Goal: Task Accomplishment & Management: Complete application form

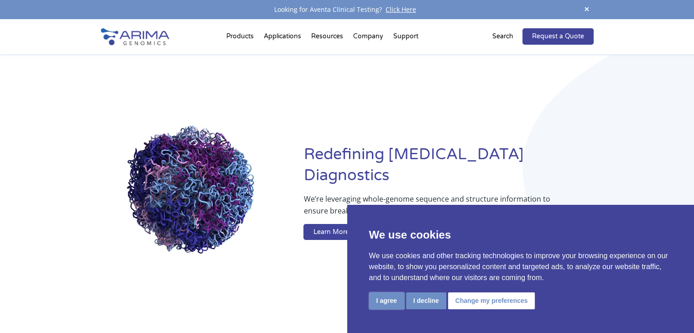
click at [392, 306] on button "I agree" at bounding box center [386, 300] width 35 height 17
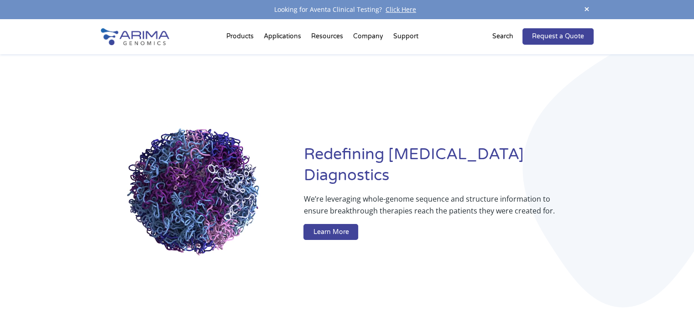
click at [498, 30] on div "Search" at bounding box center [507, 36] width 30 height 16
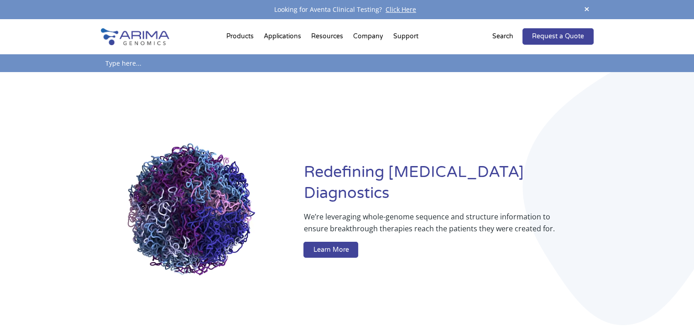
click at [498, 35] on p "Search" at bounding box center [502, 37] width 21 height 12
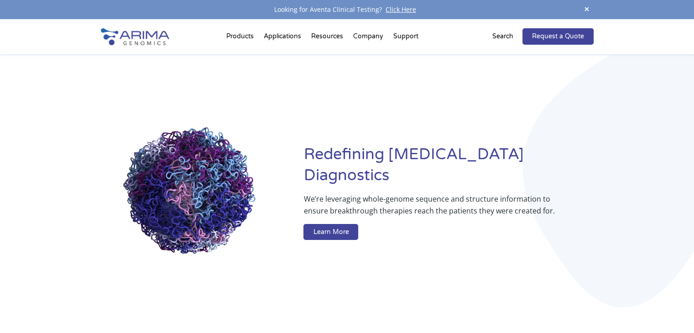
click at [498, 35] on p "Search" at bounding box center [502, 37] width 21 height 12
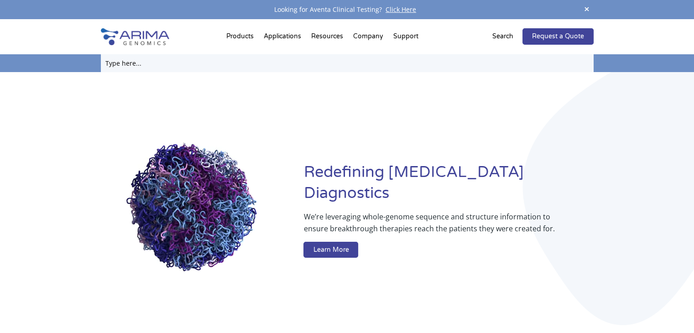
click at [463, 67] on input "text" at bounding box center [347, 63] width 493 height 18
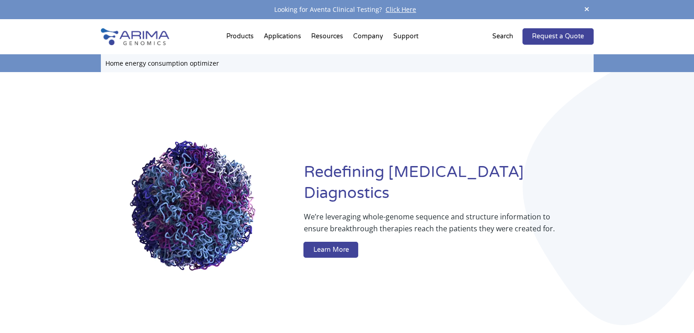
type input "Home energy consumption optimizer"
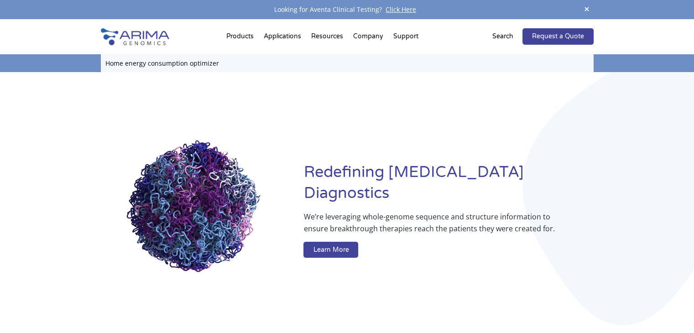
click input "Search" at bounding box center [0, 0] width 0 height 0
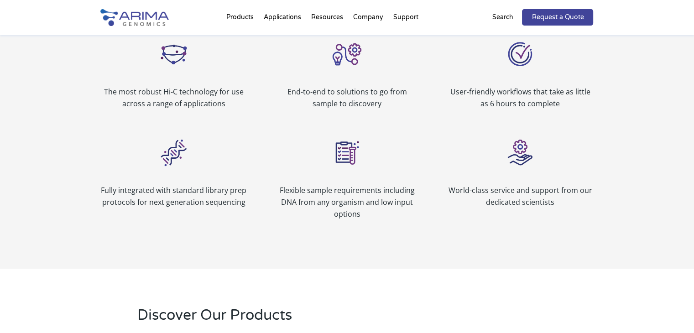
scroll to position [1077, 0]
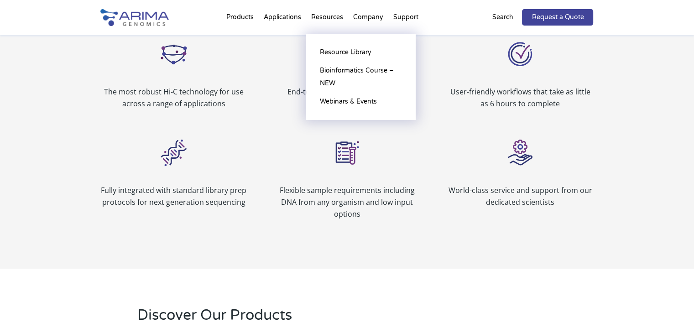
click at [336, 20] on li "Resources Resource Library Documentation Publications Literature Videos Blog Bi…" at bounding box center [327, 19] width 42 height 31
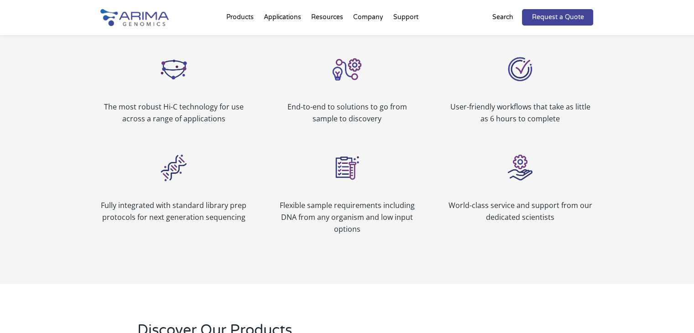
scroll to position [1061, 0]
click at [527, 64] on img at bounding box center [520, 69] width 36 height 36
click at [520, 115] on p "User-friendly workflows that take as little as 6 hours to complete" at bounding box center [520, 113] width 146 height 24
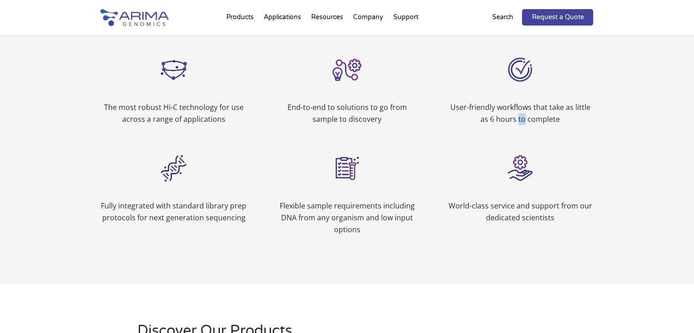
click at [520, 115] on p "User-friendly workflows that take as little as 6 hours to complete" at bounding box center [520, 113] width 146 height 24
click at [521, 68] on img at bounding box center [520, 69] width 36 height 36
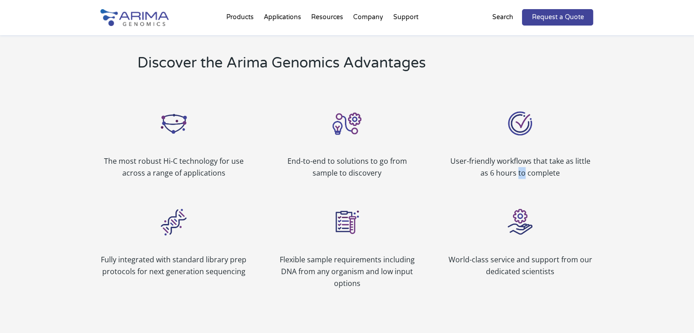
scroll to position [1004, 0]
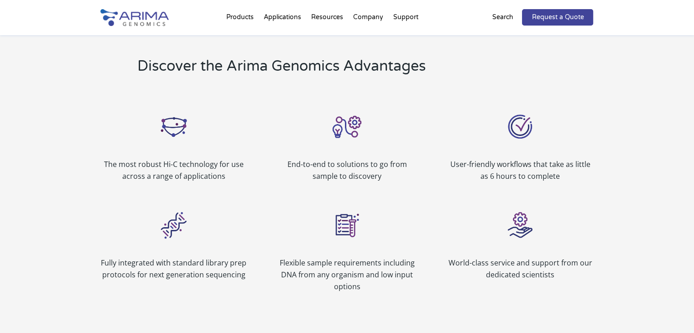
click at [548, 103] on div "The most robust Hi-C technology for use across a range of applications End-to-e…" at bounding box center [347, 145] width 493 height 99
click at [511, 132] on img at bounding box center [520, 126] width 36 height 36
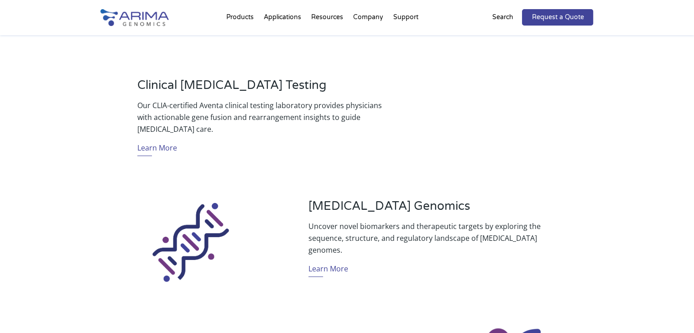
scroll to position [331, 0]
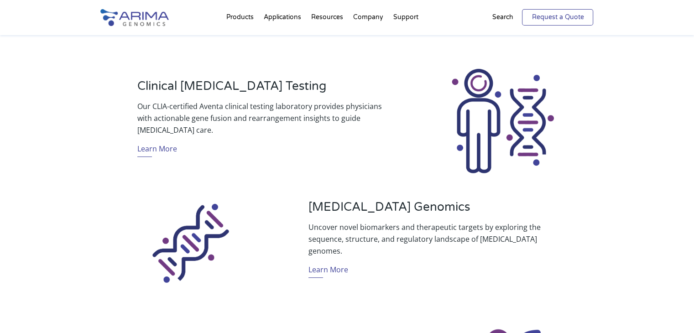
click at [558, 16] on link "Request a Quote" at bounding box center [557, 17] width 71 height 16
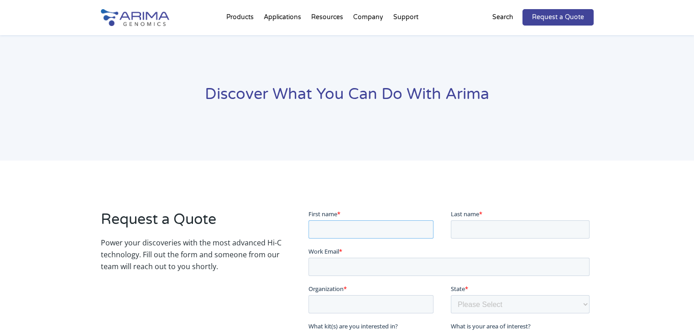
click at [364, 223] on input "First name *" at bounding box center [370, 229] width 125 height 18
click at [318, 230] on input "shagun" at bounding box center [370, 229] width 125 height 18
type input "Shagun"
click at [494, 223] on input "Last name *" at bounding box center [520, 229] width 139 height 18
type input "Sharma"
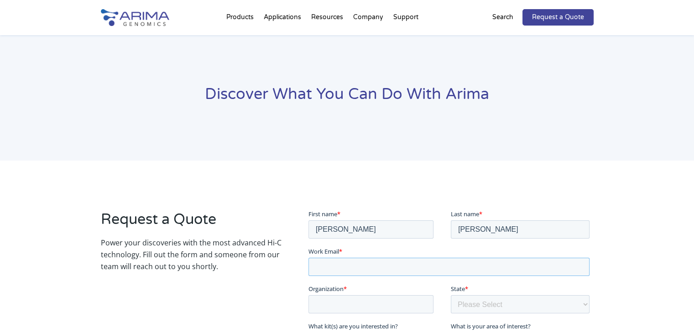
click at [406, 266] on input "Work Email *" at bounding box center [448, 266] width 281 height 18
type input "s"
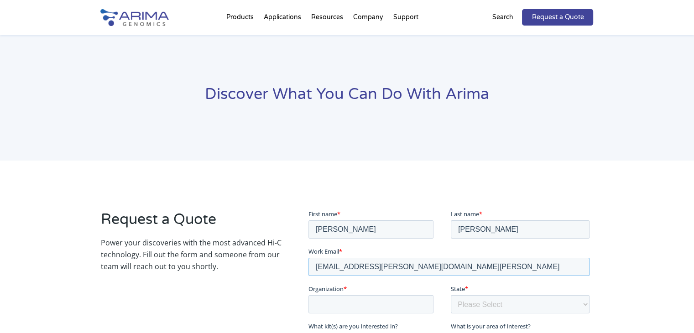
scroll to position [91, 0]
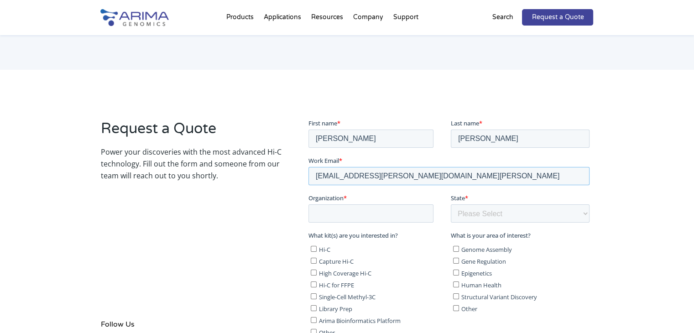
type input "[EMAIL_ADDRESS][PERSON_NAME][DOMAIN_NAME][PERSON_NAME]"
click at [367, 206] on input "Organization *" at bounding box center [370, 213] width 125 height 18
type input "no"
click at [472, 214] on select "Please Select Other/Non-US Alabama Alaska Arizona Arkansas California Colorado …" at bounding box center [520, 213] width 139 height 18
select select "Indiana"
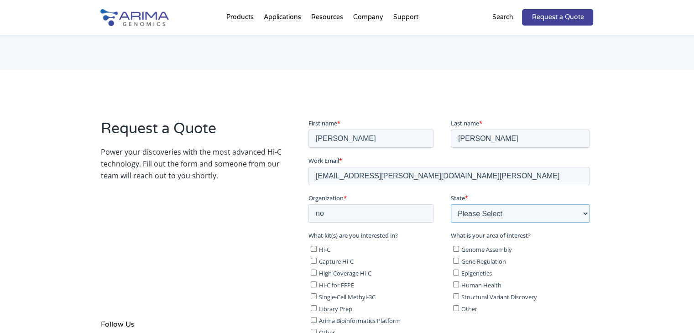
click at [451, 204] on select "Please Select Other/Non-US Alabama Alaska Arizona Arkansas California Colorado …" at bounding box center [520, 213] width 139 height 18
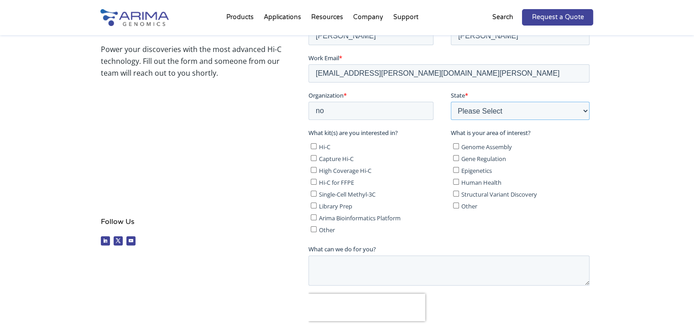
scroll to position [194, 0]
click at [314, 228] on input "Other" at bounding box center [314, 228] width 6 height 6
checkbox input "true"
click at [454, 203] on input "Other" at bounding box center [456, 204] width 6 height 6
checkbox input "true"
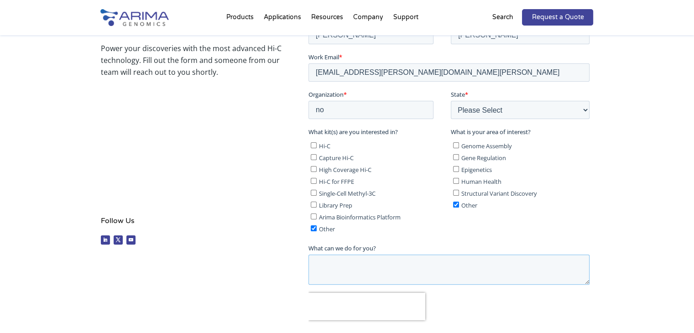
click at [393, 267] on textarea "What can we do for you?" at bounding box center [448, 269] width 281 height 30
type textarea "l"
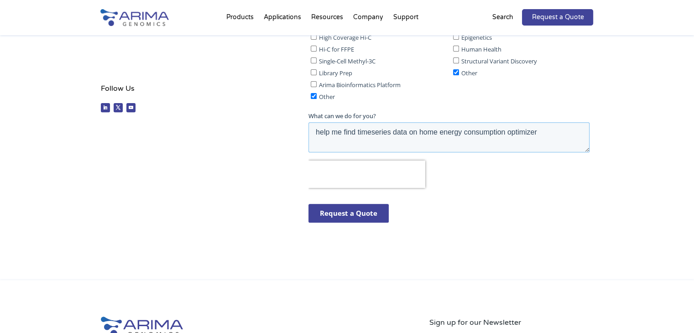
scroll to position [328, 0]
type textarea "help me find timeseries data on home energy consumption optimizer"
click at [343, 211] on input "Request a Quote" at bounding box center [348, 212] width 80 height 19
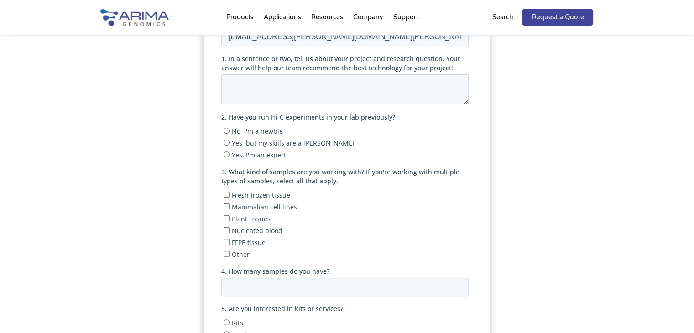
scroll to position [135, 0]
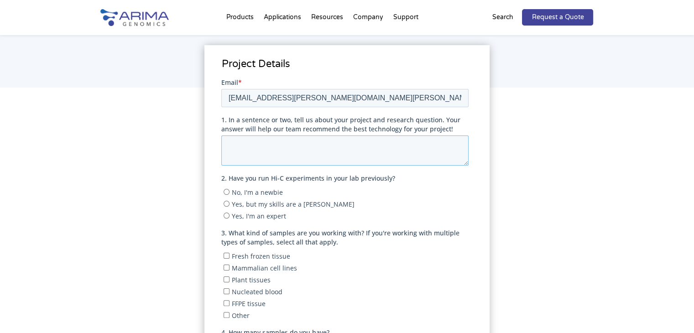
click at [326, 153] on textarea "1. In a sentence or two, tell us about your project and research question. Your…" at bounding box center [344, 150] width 247 height 30
type textarea "Need a time series work for research paper on home energy consumption optimizer"
click at [228, 189] on input "No, I'm a newbie" at bounding box center [227, 191] width 6 height 6
radio input "true"
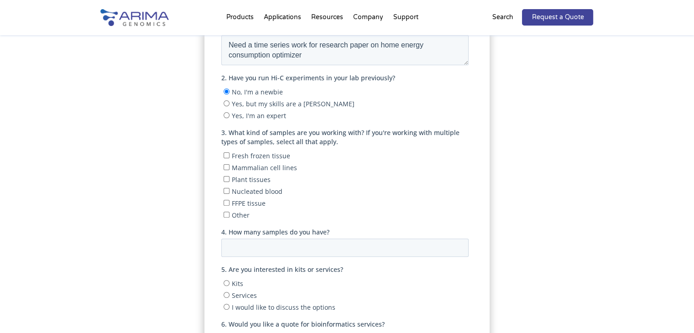
scroll to position [243, 0]
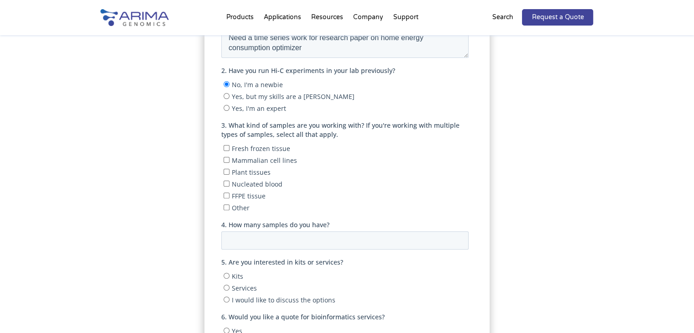
click at [227, 204] on input "Other" at bounding box center [227, 207] width 6 height 6
checkbox input "true"
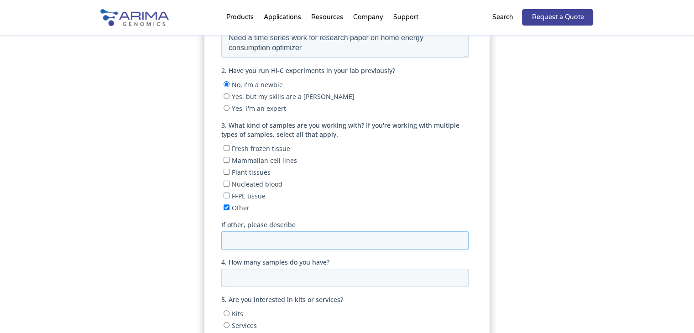
click at [265, 235] on input "If other, please describe" at bounding box center [344, 240] width 247 height 18
type input "o"
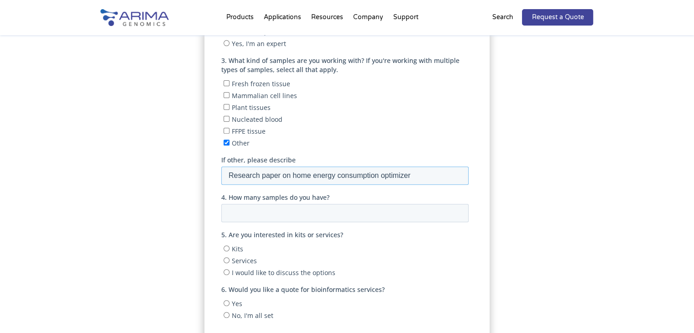
scroll to position [307, 0]
type input "Research paper on home energy consumption optimizer"
click at [271, 214] on input "4. How many samples do you have?" at bounding box center [344, 214] width 247 height 18
click at [461, 218] on input "4. How many samples do you have?" at bounding box center [344, 214] width 247 height 18
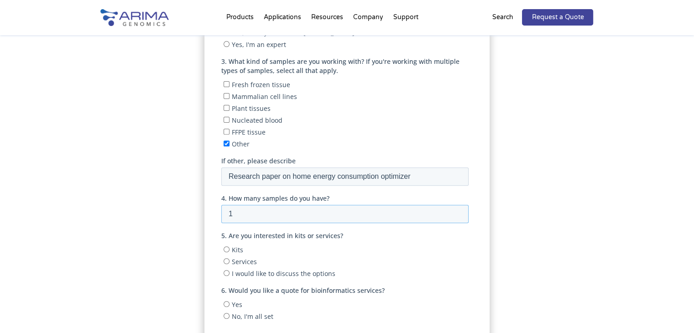
click at [458, 209] on input "1" at bounding box center [344, 214] width 247 height 18
click at [458, 209] on input "2" at bounding box center [344, 214] width 247 height 18
click at [458, 209] on input "3" at bounding box center [344, 214] width 247 height 18
click at [458, 209] on input "4" at bounding box center [344, 214] width 247 height 18
click at [458, 214] on input "3" at bounding box center [344, 214] width 247 height 18
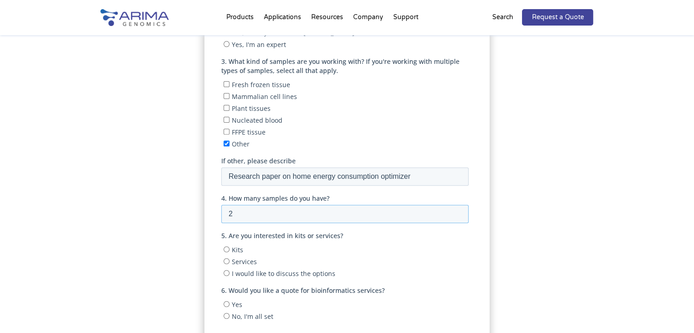
click at [458, 214] on input "2" at bounding box center [344, 214] width 247 height 18
type input "1"
click at [458, 214] on input "1" at bounding box center [344, 214] width 247 height 18
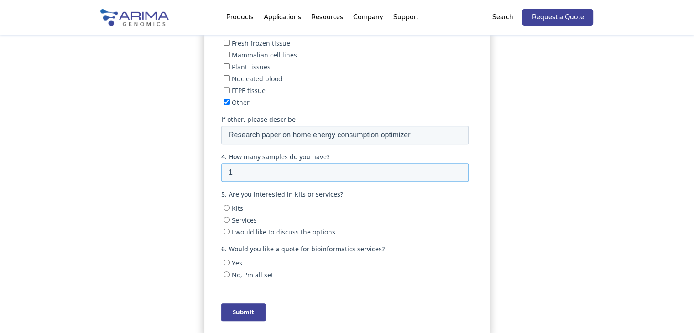
scroll to position [354, 0]
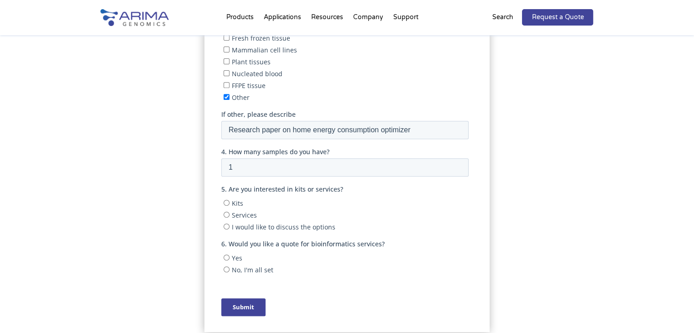
click at [226, 224] on input "I would like to discuss the options" at bounding box center [227, 227] width 6 height 6
radio input "true"
click at [229, 268] on input "No, I'm all set" at bounding box center [227, 269] width 6 height 6
radio input "true"
click at [249, 312] on input "Submit" at bounding box center [243, 307] width 44 height 18
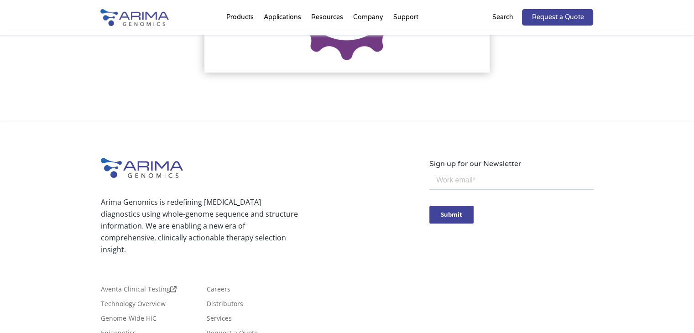
scroll to position [317, 0]
click at [468, 174] on input "email" at bounding box center [511, 180] width 164 height 18
type input "2024182403.shagun@ug.sharda.ac.in"
click at [457, 214] on input "Submit" at bounding box center [451, 214] width 44 height 18
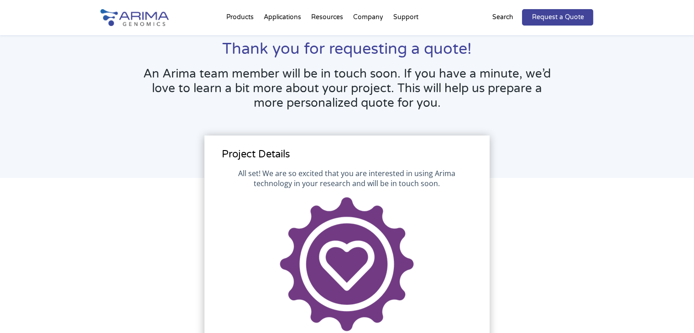
scroll to position [0, 0]
